Goal: Task Accomplishment & Management: Use online tool/utility

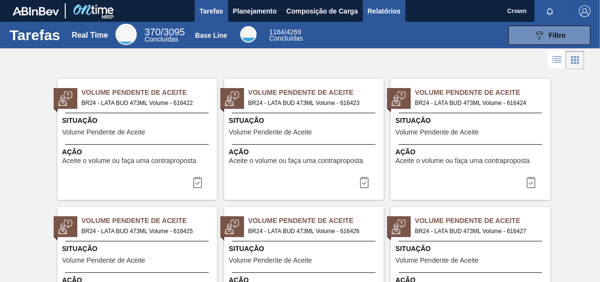
click at [382, 10] on span "Relatórios" at bounding box center [383, 11] width 33 height 12
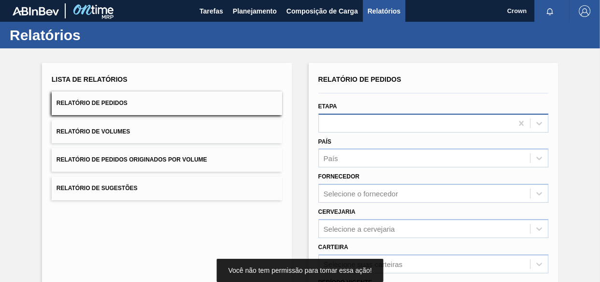
click at [352, 122] on div at bounding box center [416, 123] width 194 height 14
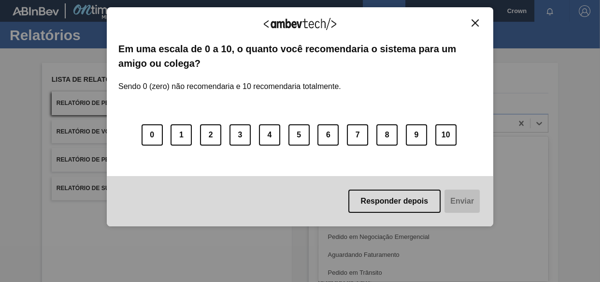
click at [474, 19] on img "Close" at bounding box center [474, 22] width 7 height 7
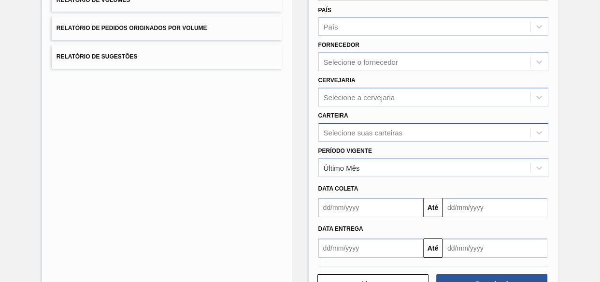
click at [361, 132] on div "Selecione suas carteiras" at bounding box center [433, 132] width 230 height 19
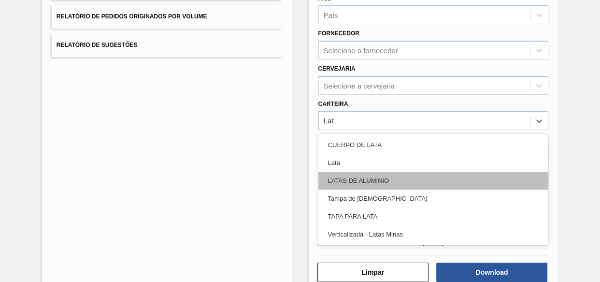
type input "Lata"
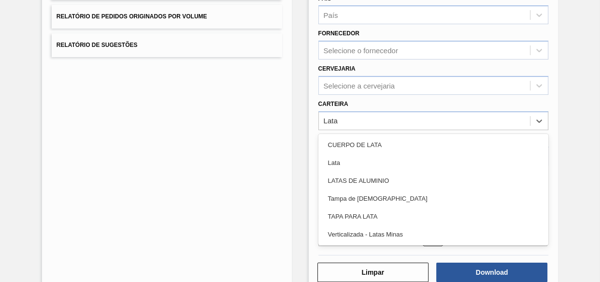
click at [350, 156] on div "Lata" at bounding box center [433, 163] width 230 height 18
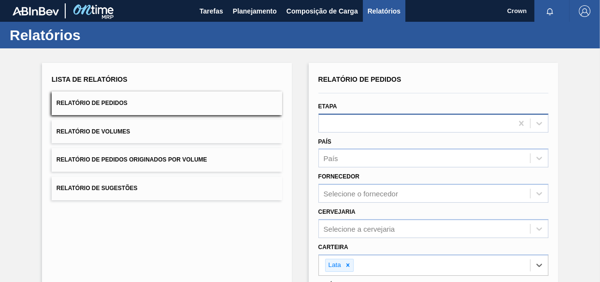
click at [374, 125] on div at bounding box center [416, 123] width 194 height 14
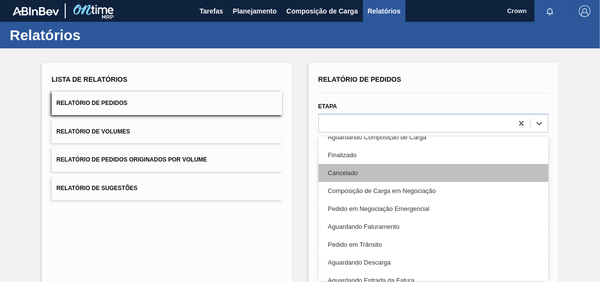
scroll to position [43, 0]
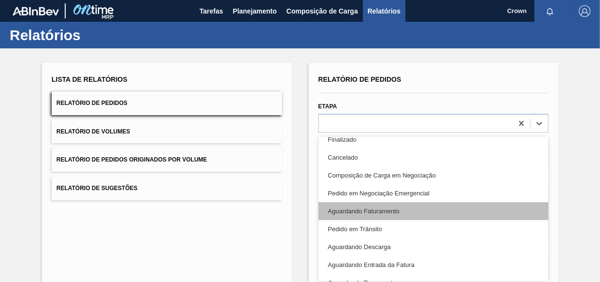
click at [367, 212] on div "Aguardando Faturamento" at bounding box center [433, 211] width 230 height 18
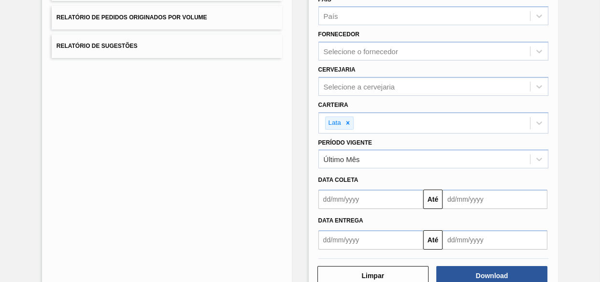
scroll to position [167, 0]
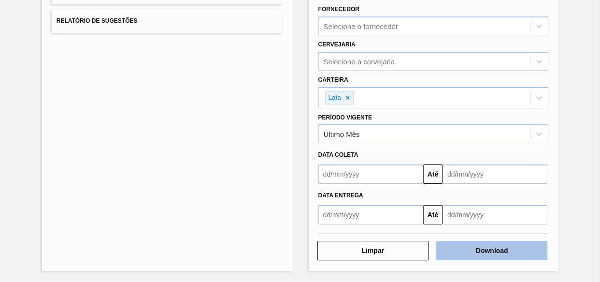
click at [476, 251] on button "Download" at bounding box center [491, 249] width 111 height 19
